Goal: Task Accomplishment & Management: Use online tool/utility

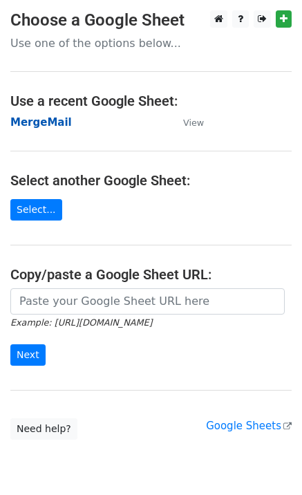
click at [31, 125] on strong "MergeMail" at bounding box center [41, 122] width 62 height 12
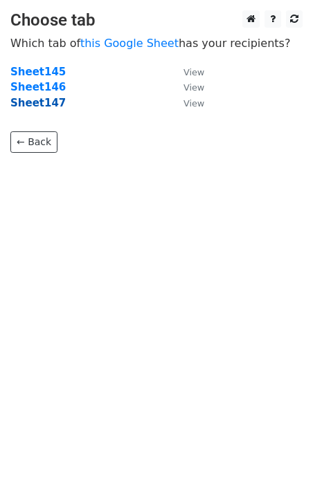
click at [32, 108] on strong "Sheet147" at bounding box center [37, 103] width 55 height 12
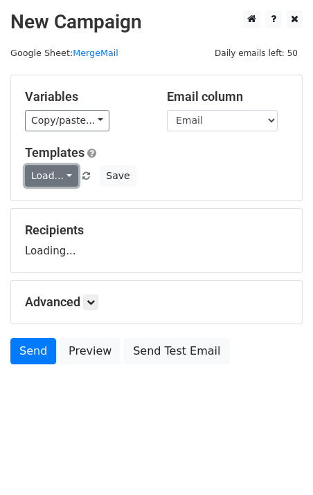
click at [64, 171] on link "Load..." at bounding box center [51, 175] width 53 height 21
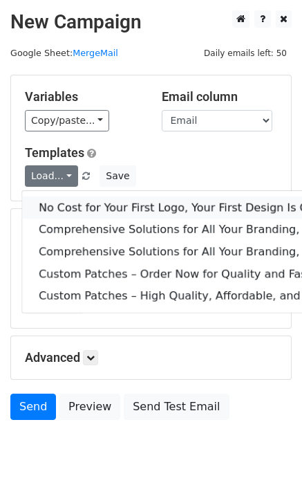
click at [74, 207] on link "No Cost for Your First Logo, Your First Design Is On Us!" at bounding box center [282, 207] width 521 height 22
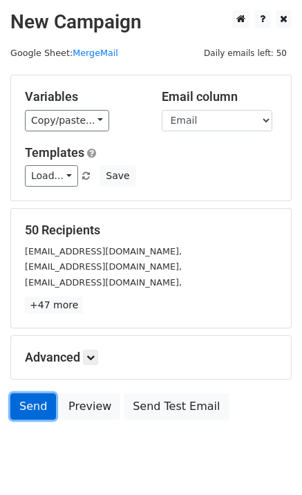
click at [44, 410] on link "Send" at bounding box center [33, 406] width 46 height 26
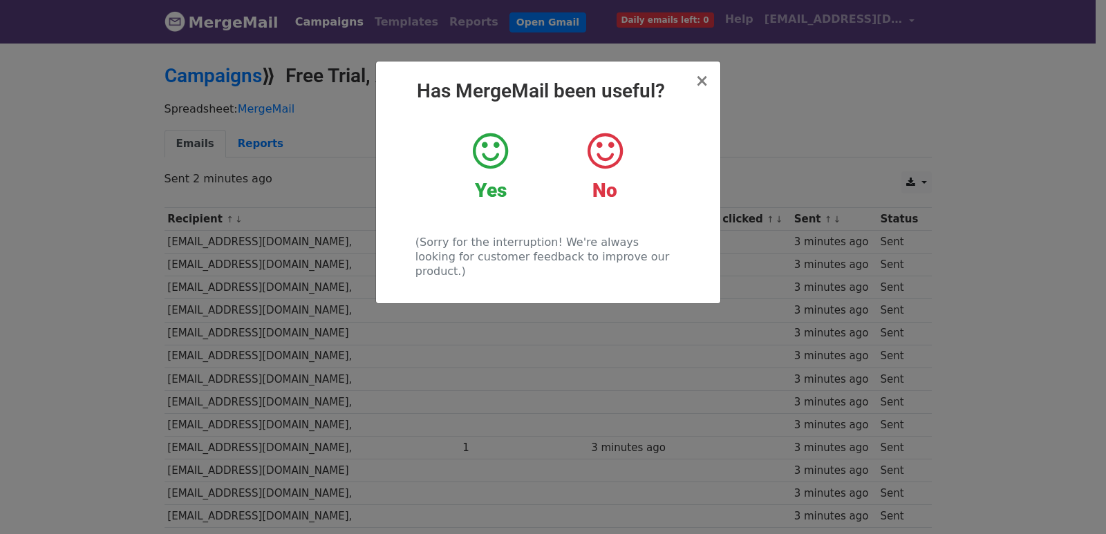
click at [505, 333] on div "× Has MergeMail been useful? Yes No (Sorry for the interruption! We're always l…" at bounding box center [553, 287] width 1106 height 493
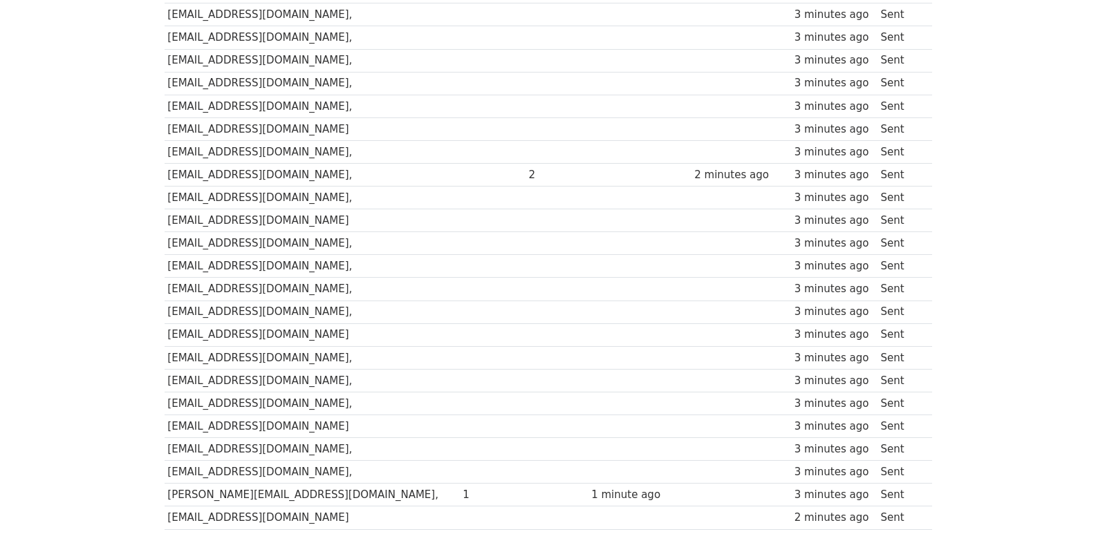
scroll to position [962, 0]
